Goal: Task Accomplishment & Management: Manage account settings

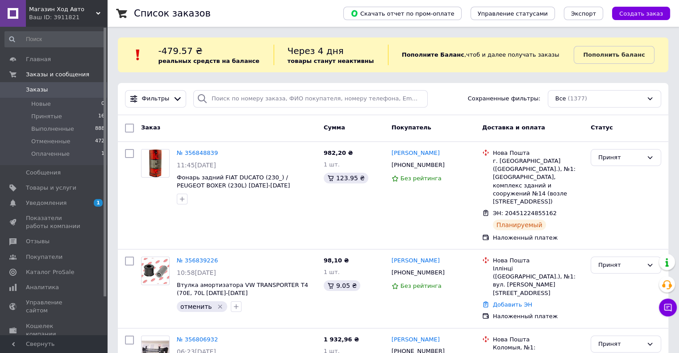
click at [48, 89] on span "Заказы" at bounding box center [54, 90] width 57 height 8
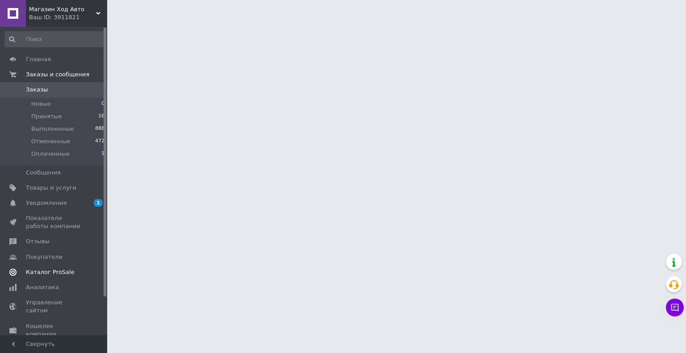
click at [55, 271] on span "Каталог ProSale" at bounding box center [50, 272] width 48 height 8
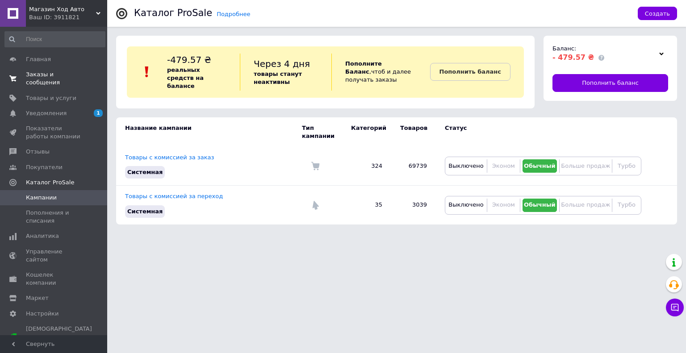
click at [68, 74] on span "Заказы и сообщения" at bounding box center [54, 79] width 57 height 16
